Goal: Find specific page/section: Find specific page/section

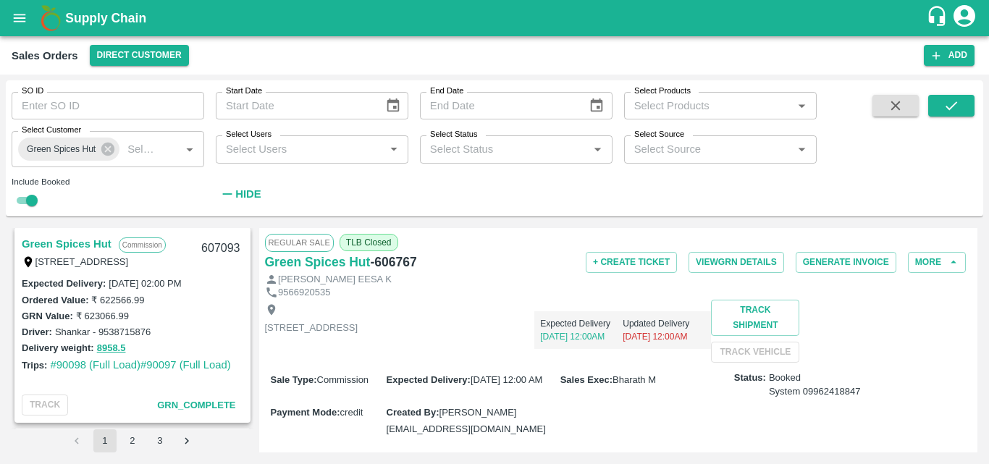
scroll to position [1208, 0]
click at [88, 242] on link "Green Spices Hut" at bounding box center [67, 246] width 90 height 19
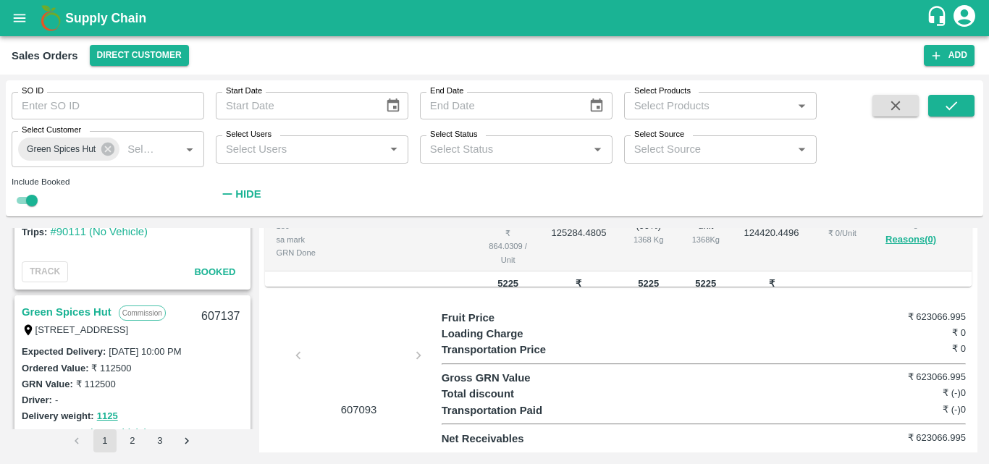
scroll to position [941, 0]
click at [90, 310] on link "Green Spices Hut" at bounding box center [67, 312] width 90 height 19
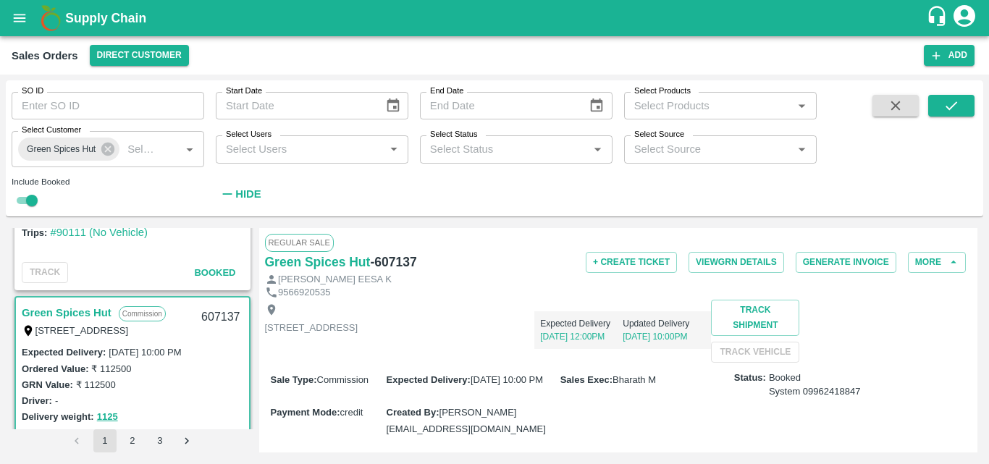
scroll to position [792, 0]
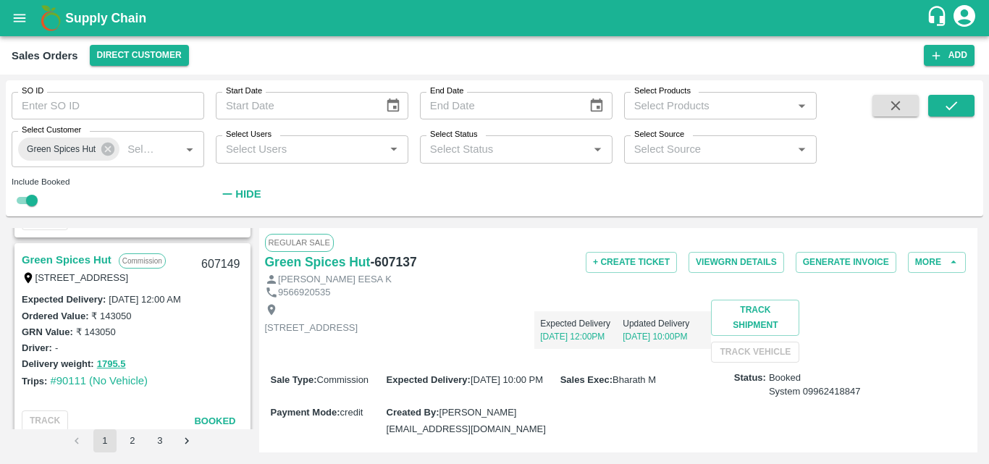
click at [62, 252] on link "Green Spices Hut" at bounding box center [67, 259] width 90 height 19
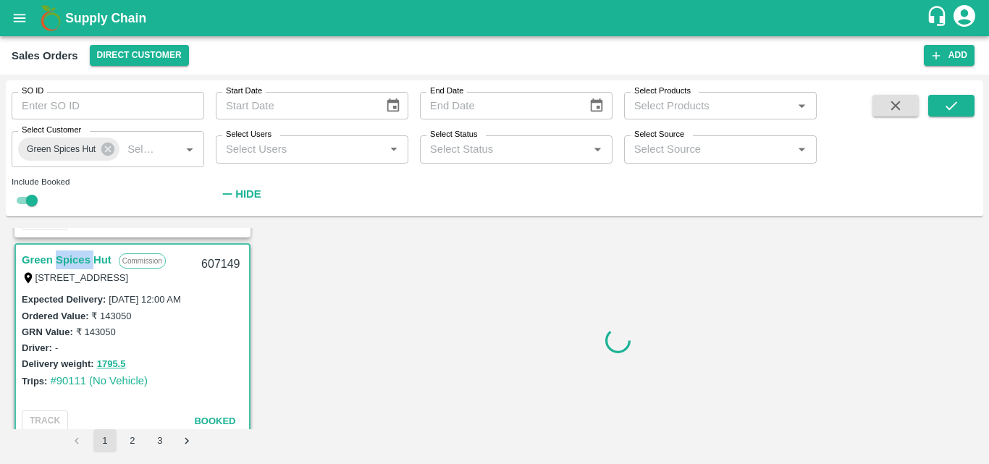
click at [62, 252] on link "Green Spices Hut" at bounding box center [67, 259] width 90 height 19
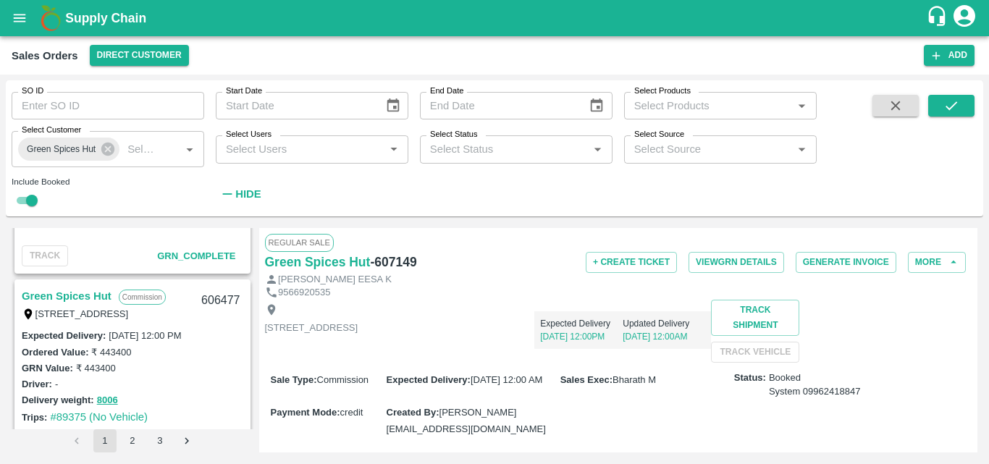
scroll to position [2168, 0]
click at [88, 289] on link "Green Spices Hut" at bounding box center [67, 292] width 90 height 19
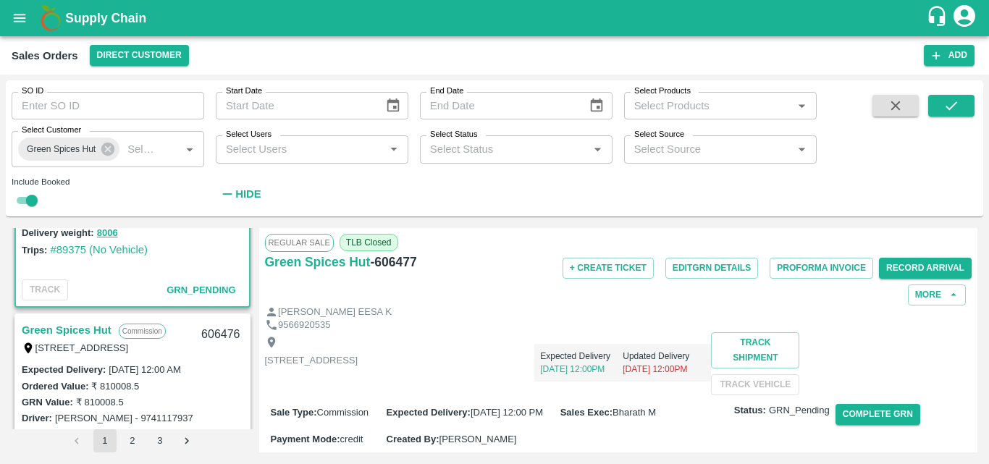
scroll to position [2369, 0]
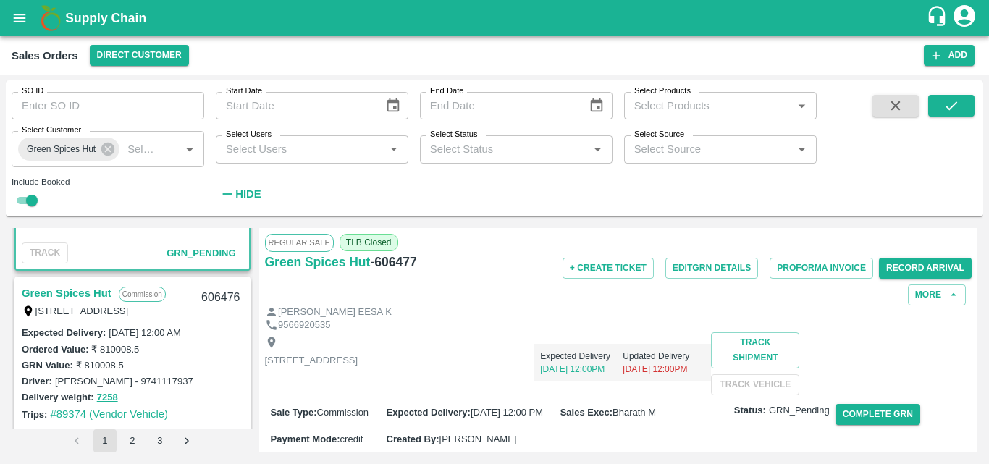
click at [65, 291] on link "Green Spices Hut" at bounding box center [67, 293] width 90 height 19
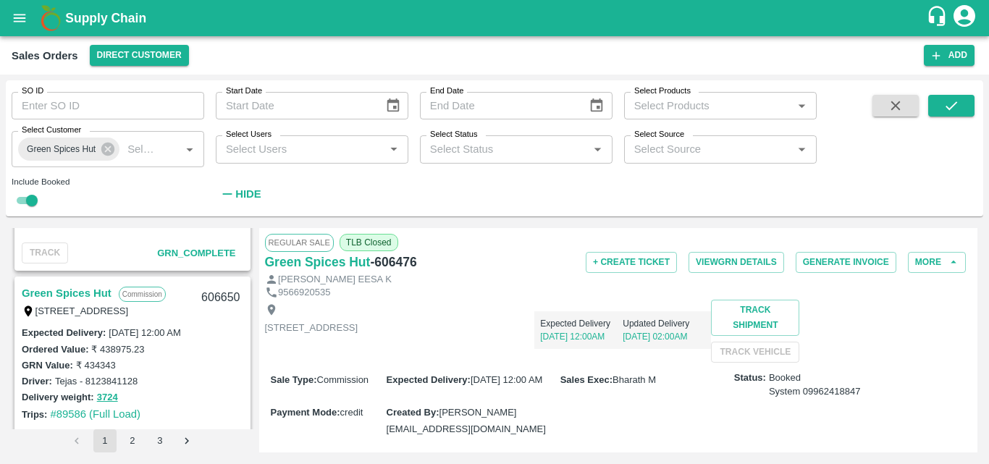
scroll to position [1965, 0]
click at [104, 294] on link "Green Spices Hut" at bounding box center [67, 293] width 90 height 19
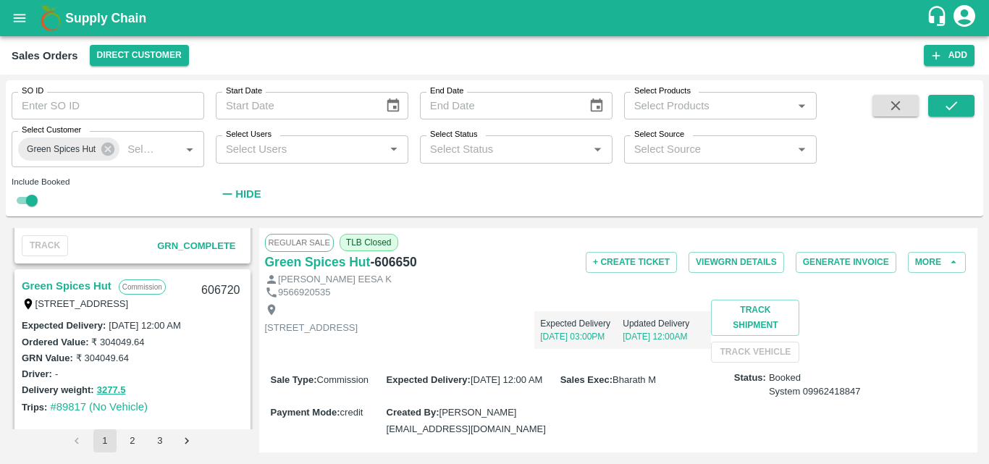
scroll to position [1772, 0]
click at [74, 282] on link "Green Spices Hut" at bounding box center [67, 286] width 90 height 19
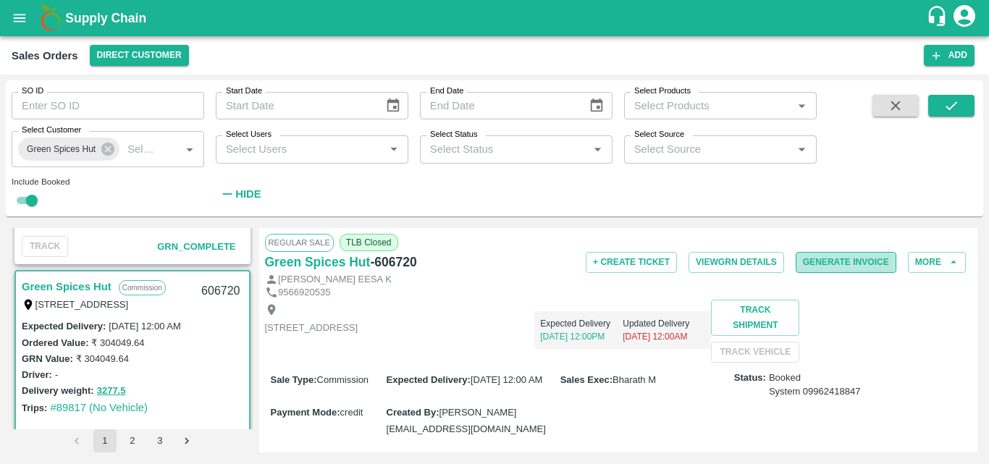
click at [848, 261] on button "Generate Invoice" at bounding box center [845, 262] width 101 height 21
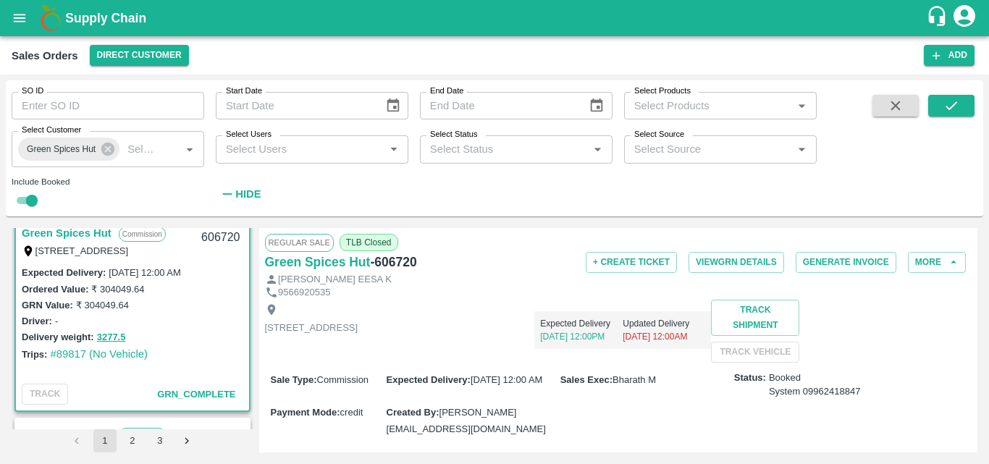
scroll to position [1827, 0]
